Goal: Task Accomplishment & Management: Manage account settings

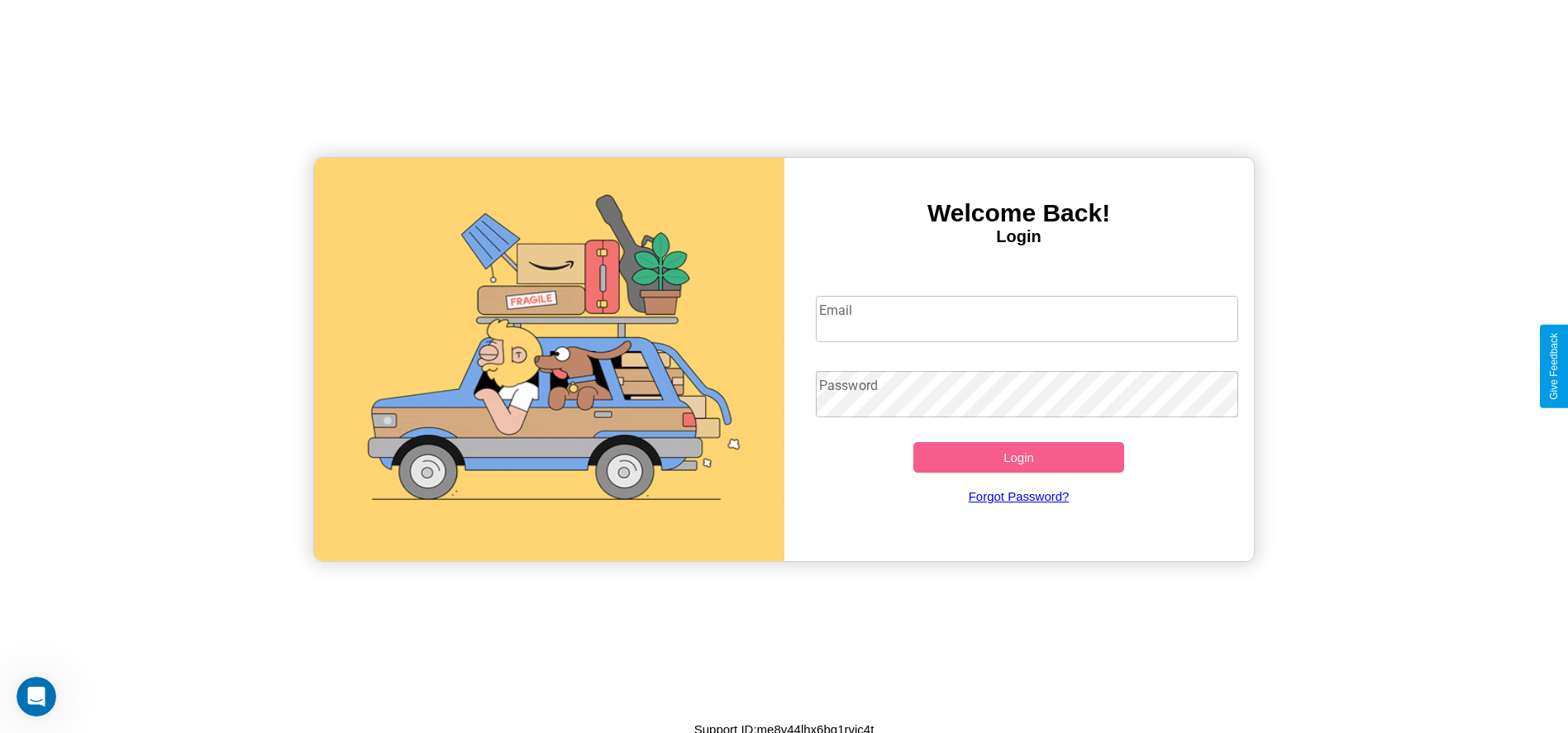
click at [1027, 318] on input "Email" at bounding box center [1027, 319] width 423 height 46
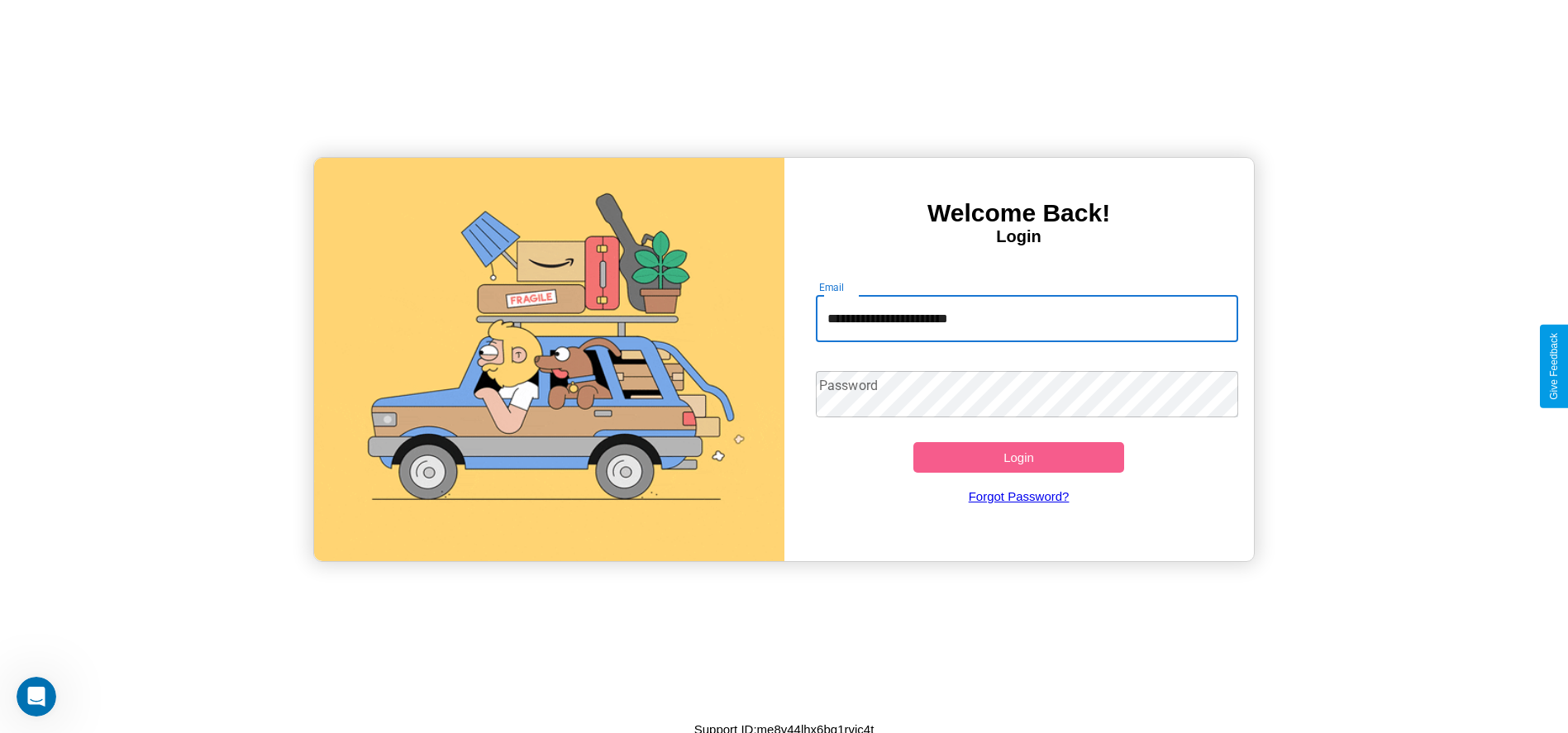
type input "**********"
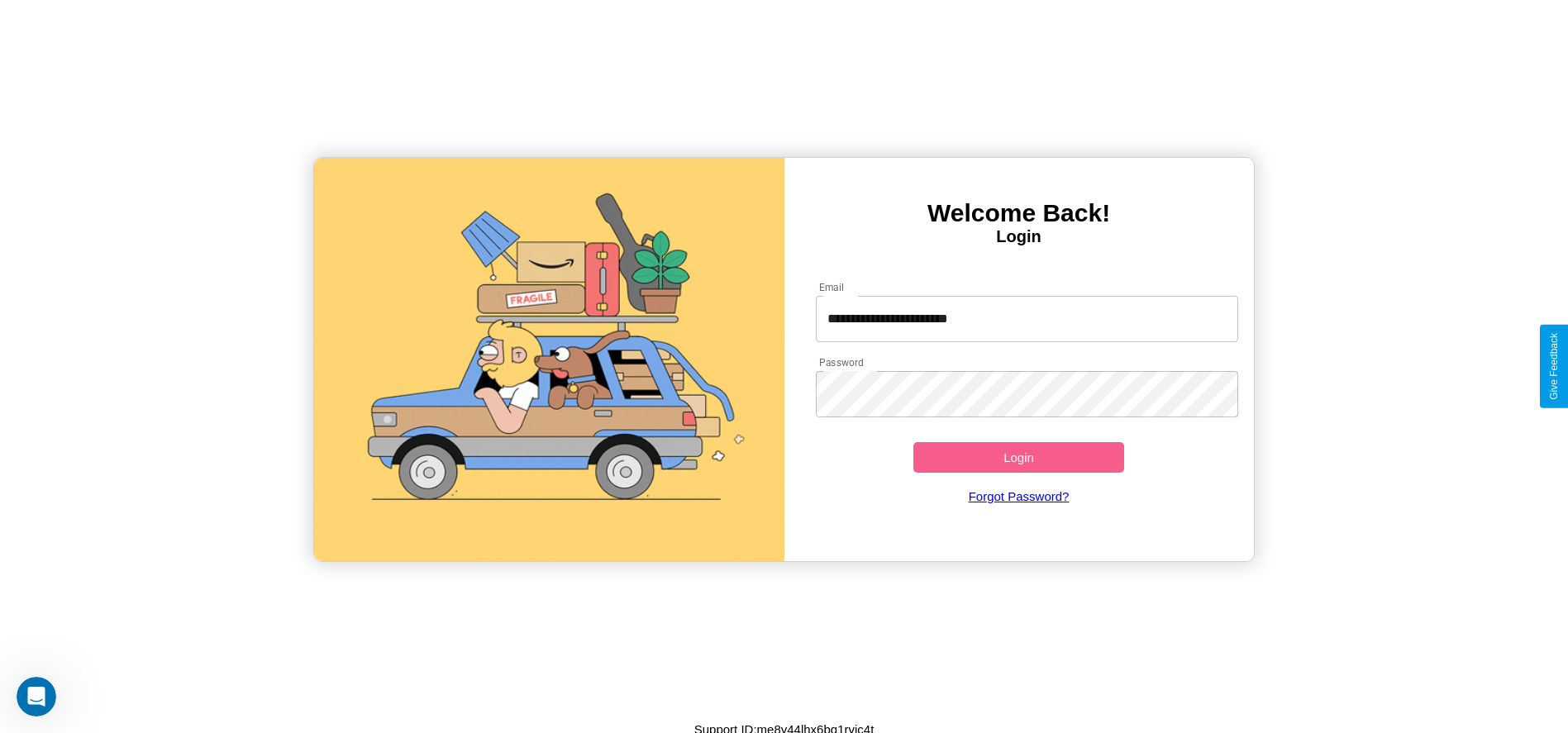
click at [1018, 457] on button "Login" at bounding box center [1019, 458] width 211 height 31
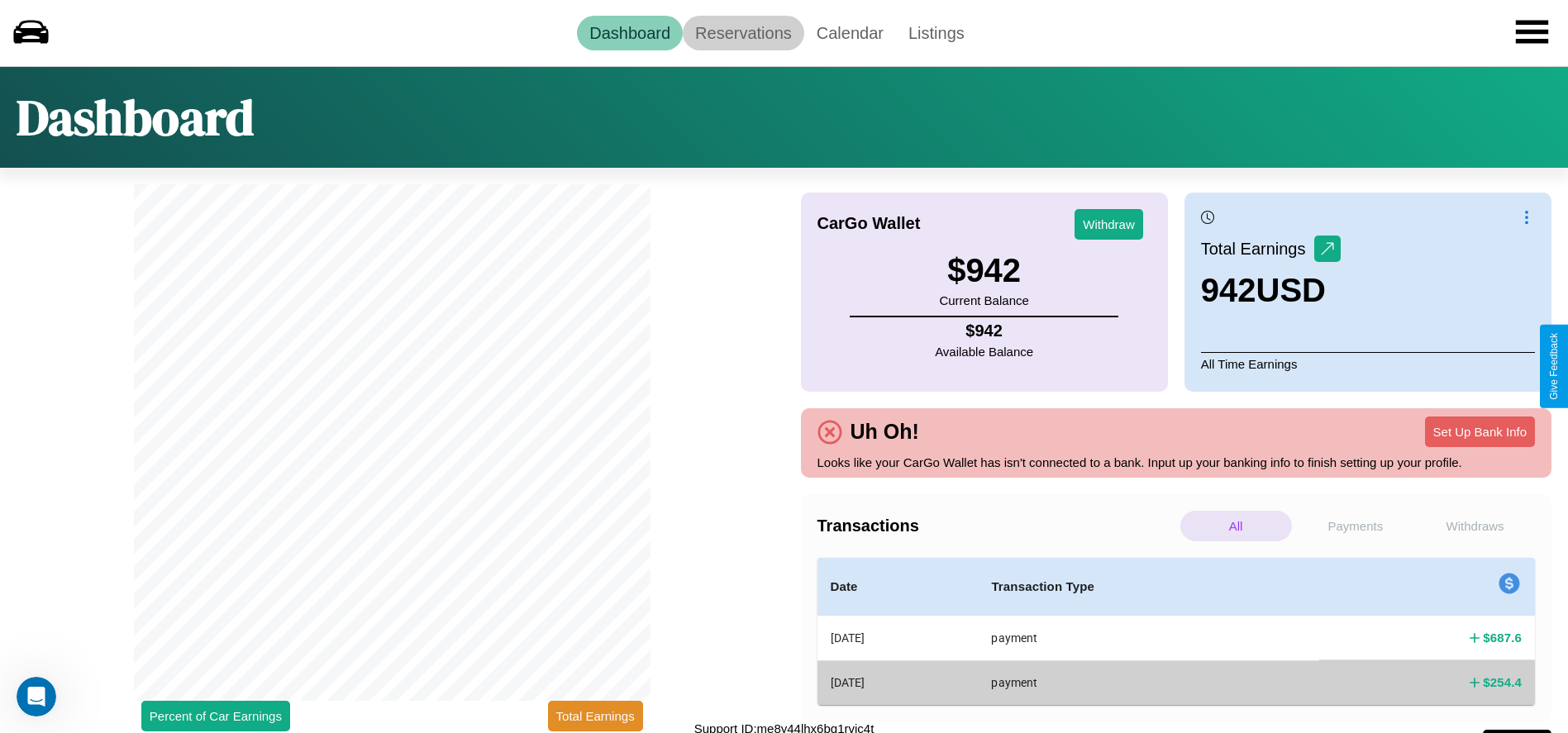
click at [743, 32] on link "Reservations" at bounding box center [743, 32] width 122 height 34
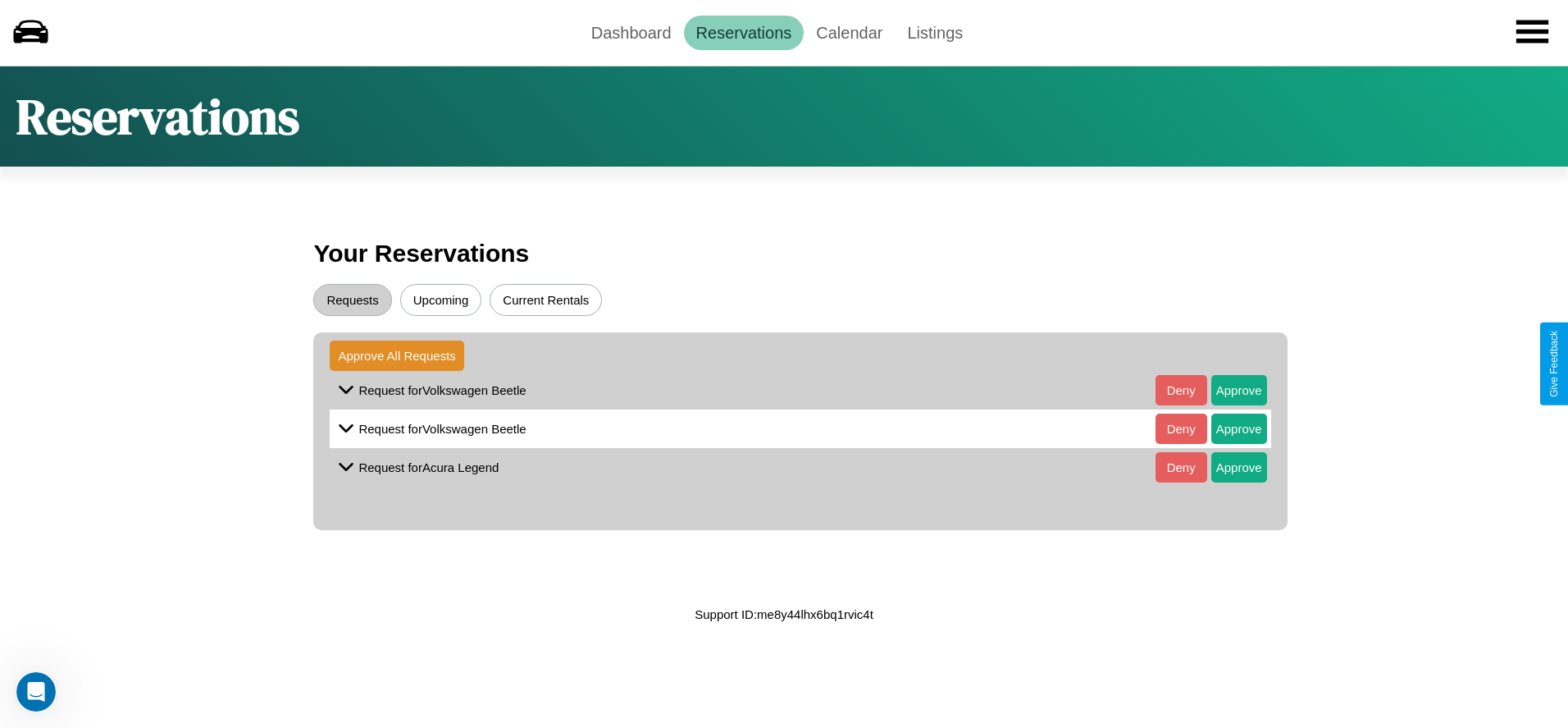
click at [546, 299] on button "Current Rentals" at bounding box center [545, 300] width 112 height 32
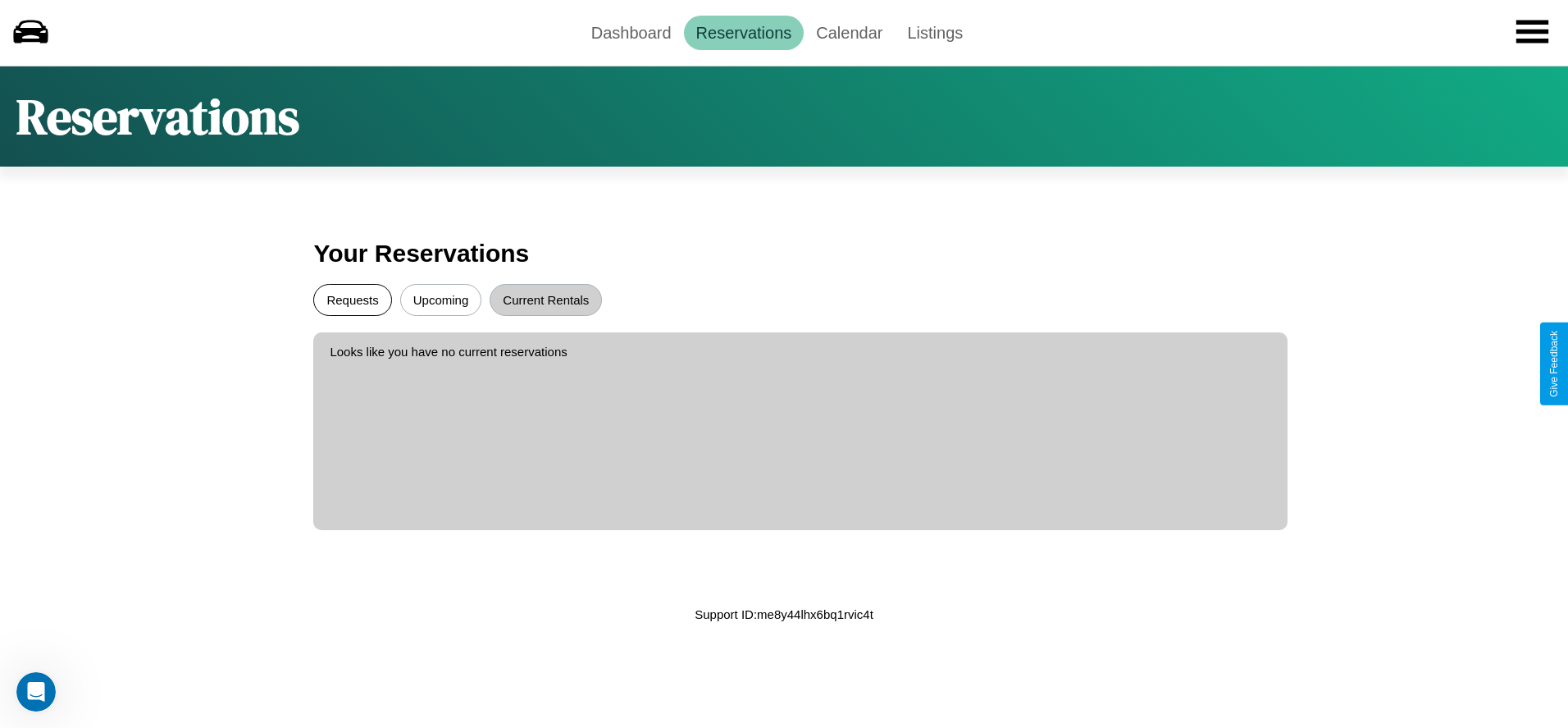
click at [352, 299] on button "Requests" at bounding box center [352, 300] width 78 height 32
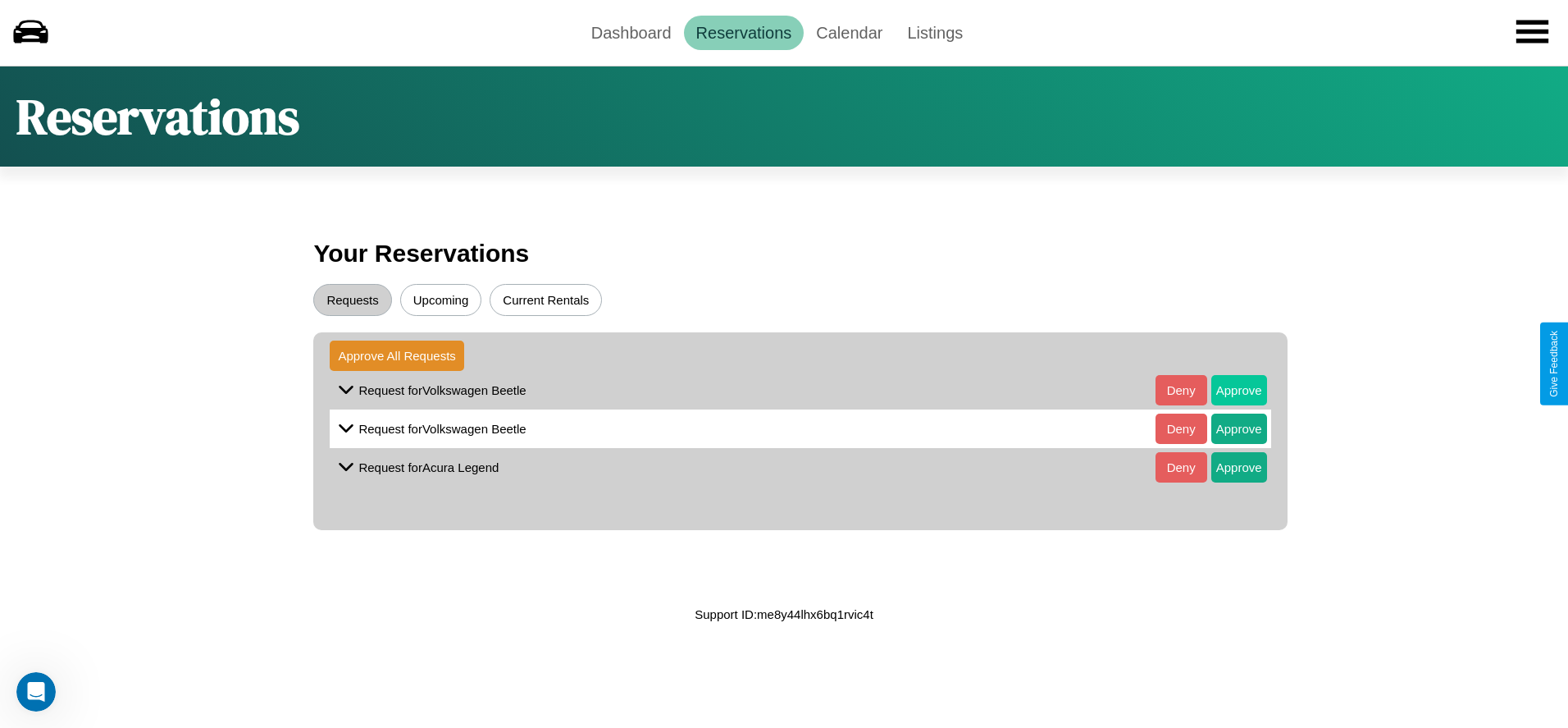
click at [1226, 390] on button "Approve" at bounding box center [1239, 390] width 56 height 30
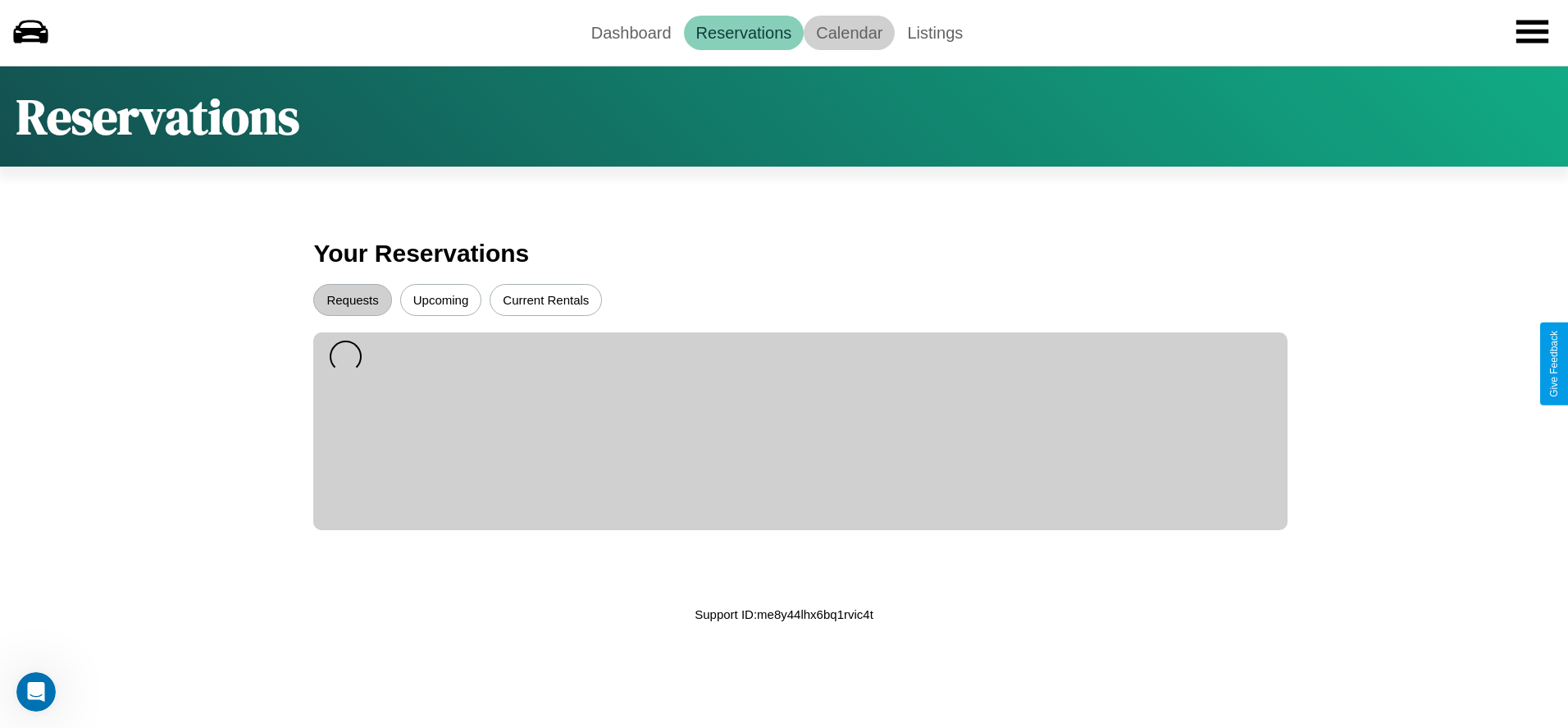
click at [849, 32] on link "Calendar" at bounding box center [849, 32] width 91 height 34
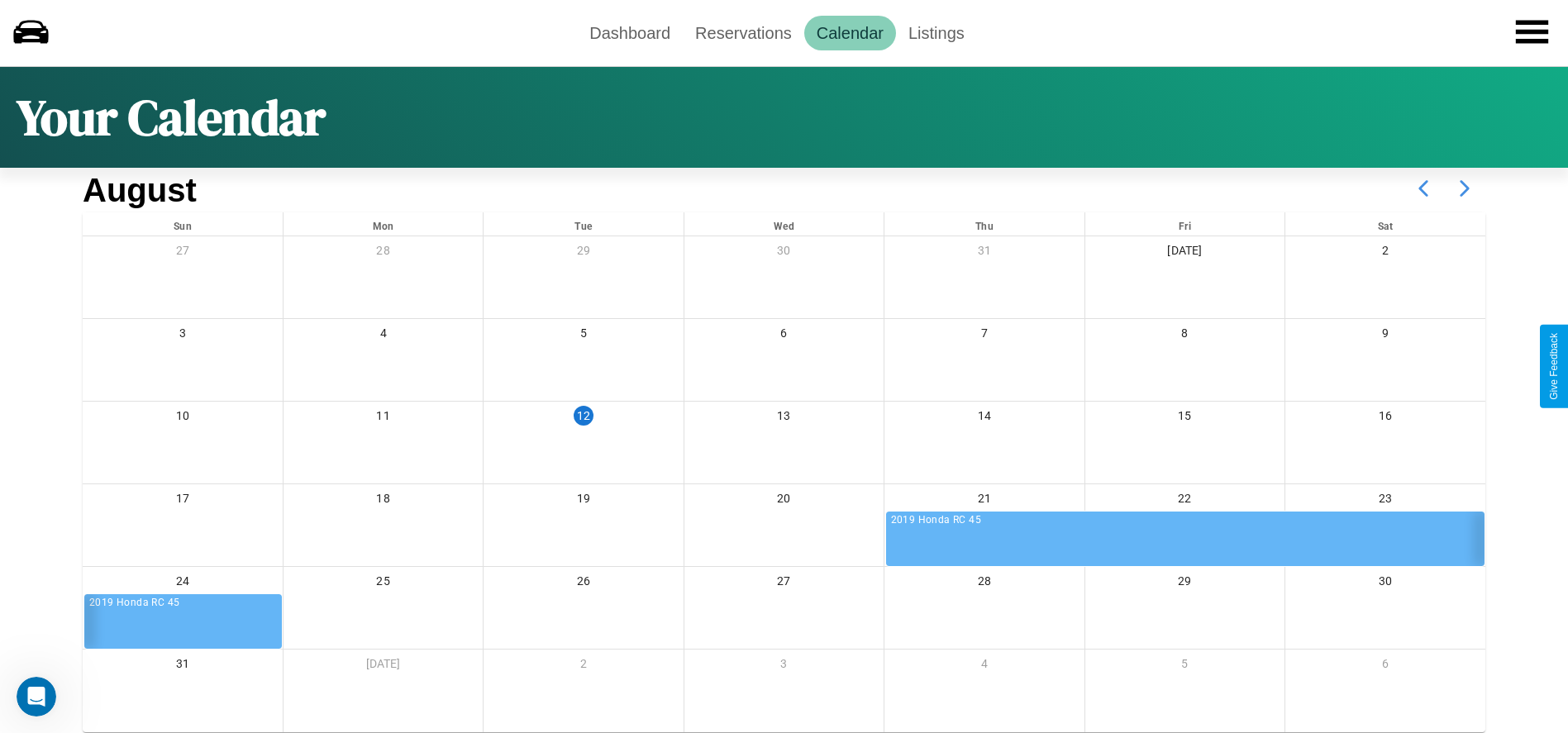
click at [1464, 189] on icon at bounding box center [1465, 189] width 42 height 42
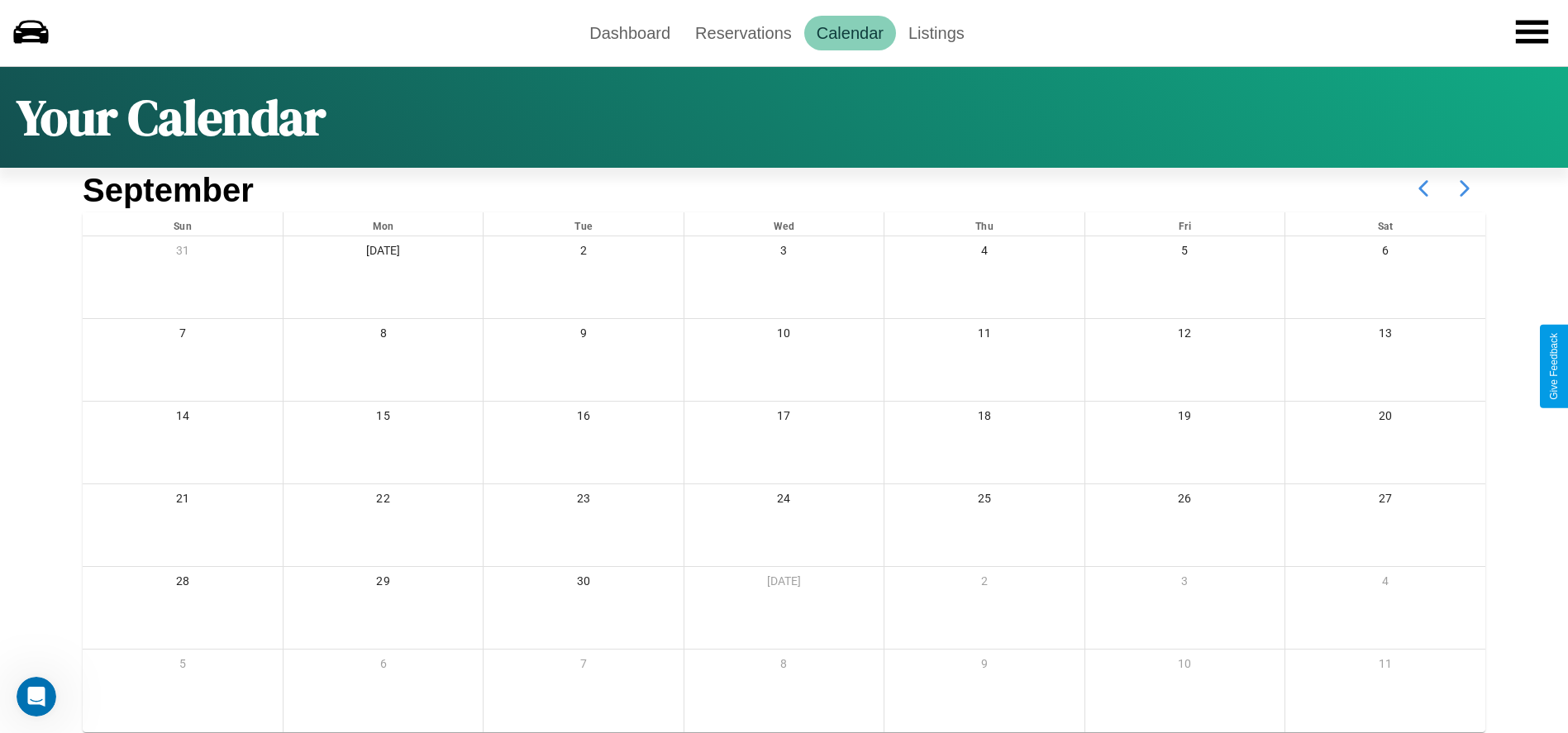
click at [1464, 189] on icon at bounding box center [1465, 189] width 42 height 42
click at [630, 32] on link "Dashboard" at bounding box center [630, 32] width 106 height 34
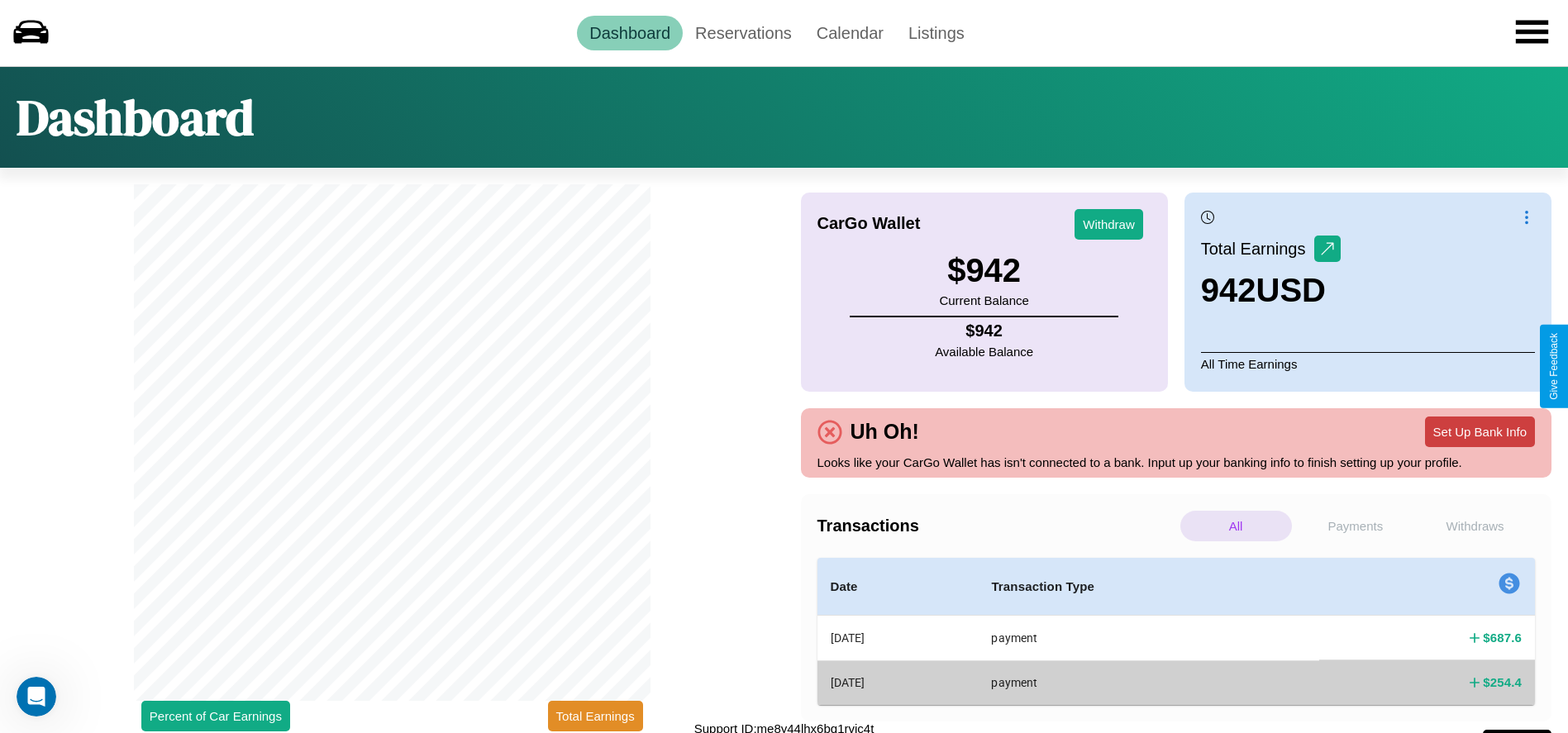
click at [1479, 431] on button "Set Up Bank Info" at bounding box center [1480, 431] width 110 height 31
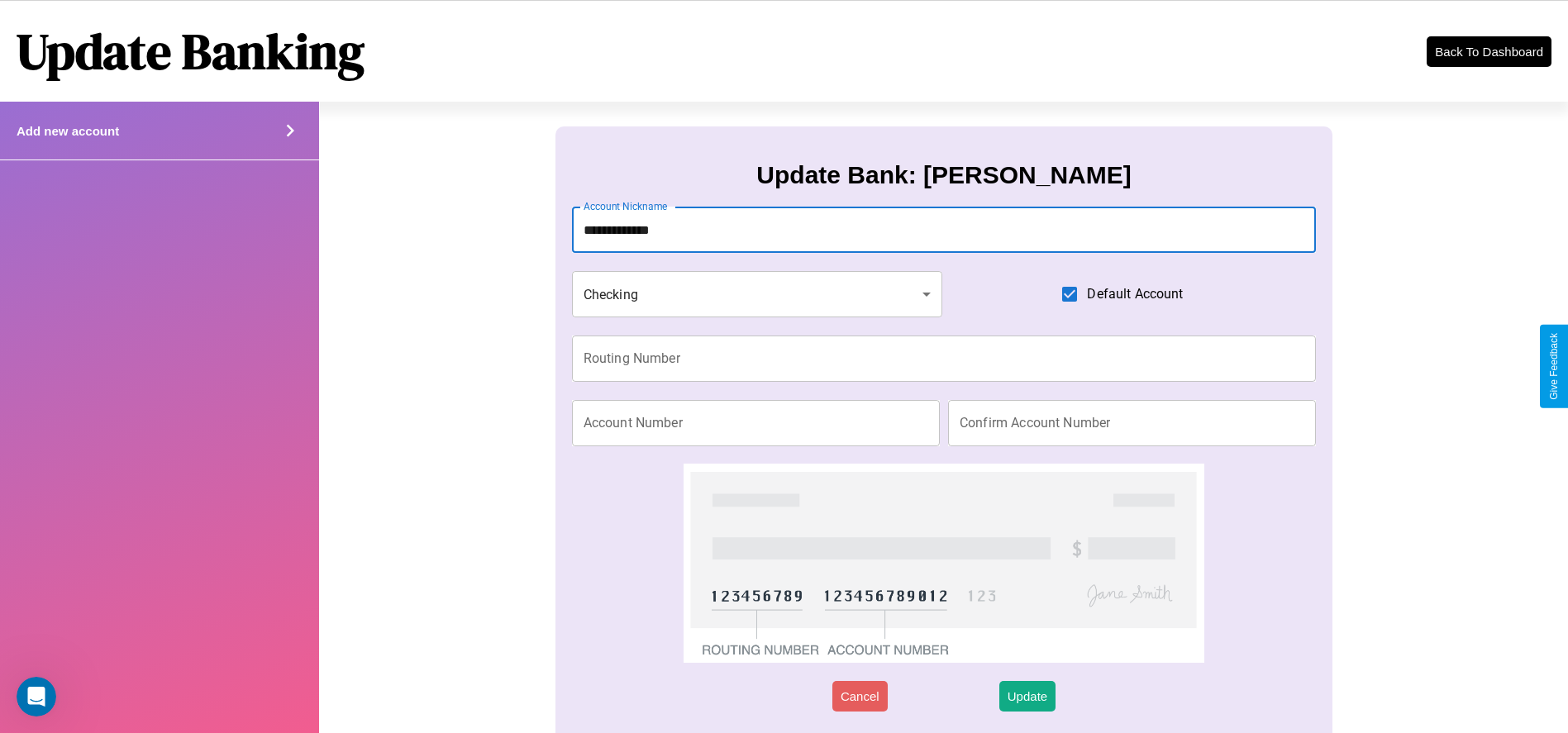
type input "**********"
